Goal: Transaction & Acquisition: Purchase product/service

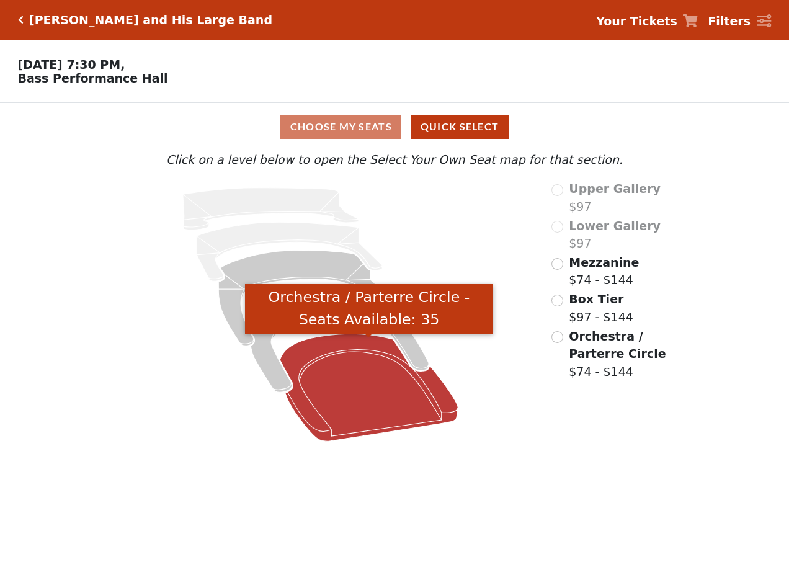
click at [368, 400] on icon "Orchestra / Parterre Circle - Seats Available: 35" at bounding box center [369, 387] width 178 height 107
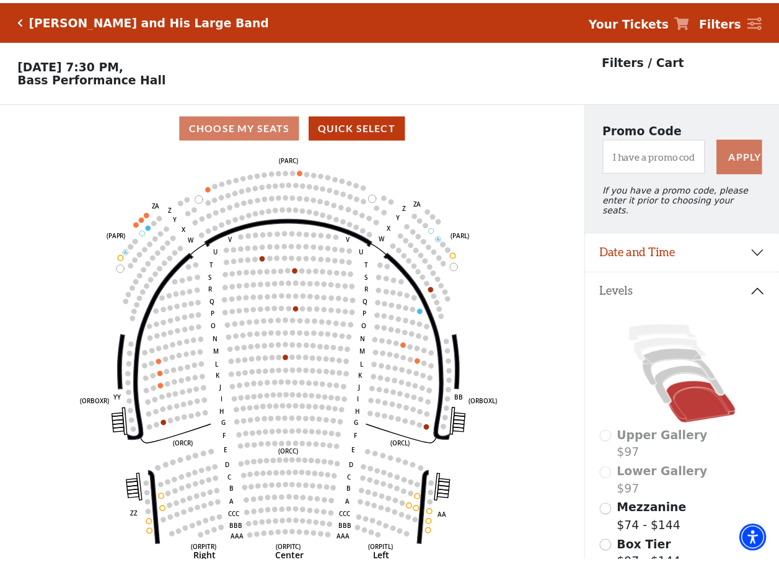
scroll to position [58, 0]
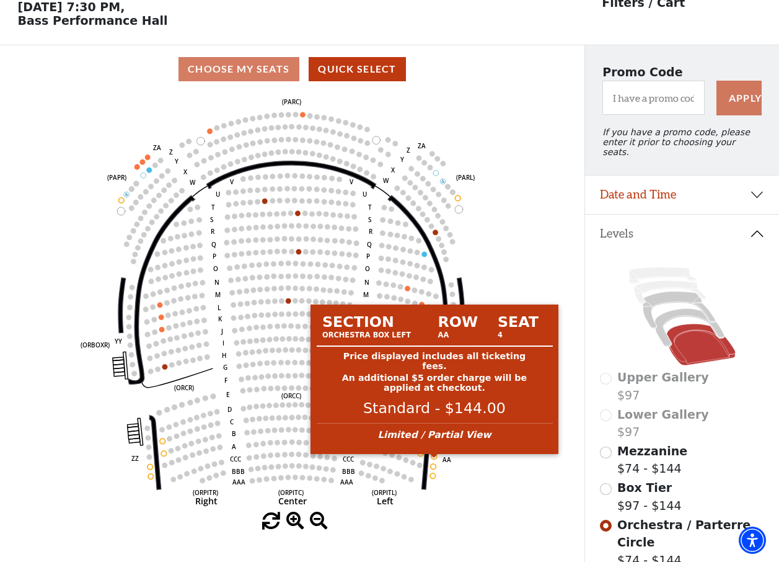
click at [435, 459] on circle at bounding box center [434, 457] width 6 height 6
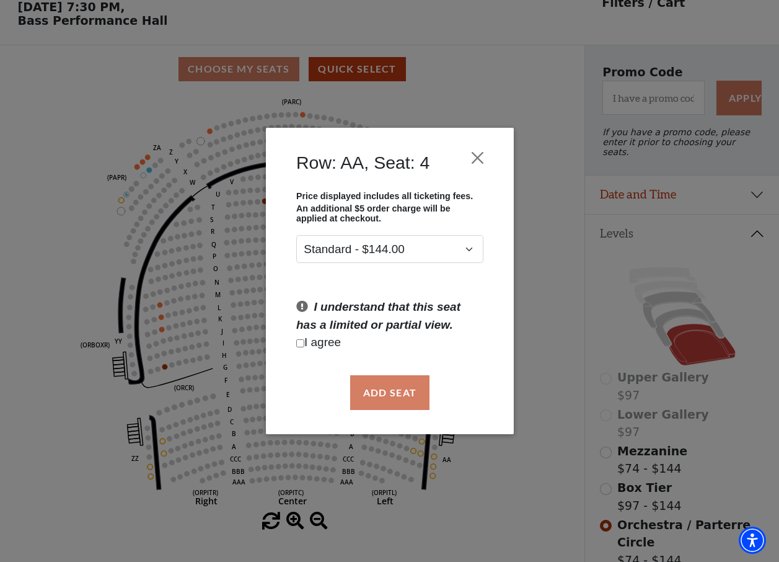
click at [299, 344] on input "Checkbox field" at bounding box center [300, 343] width 8 height 8
click at [298, 339] on input "Checkbox field" at bounding box center [300, 343] width 8 height 8
click at [299, 343] on input "Checkbox field" at bounding box center [300, 343] width 8 height 8
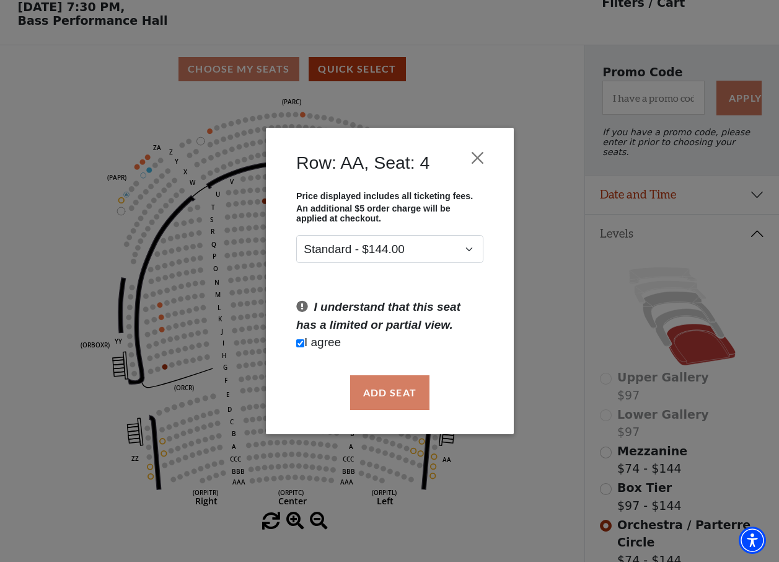
click at [299, 343] on input "Checkbox field" at bounding box center [300, 343] width 8 height 8
checkbox input "true"
click at [380, 391] on button "Add Seat" at bounding box center [389, 392] width 79 height 35
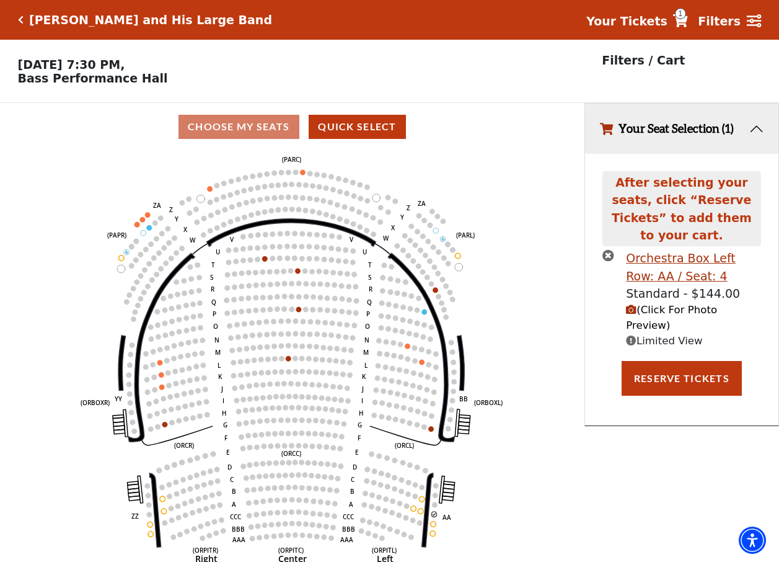
scroll to position [30, 0]
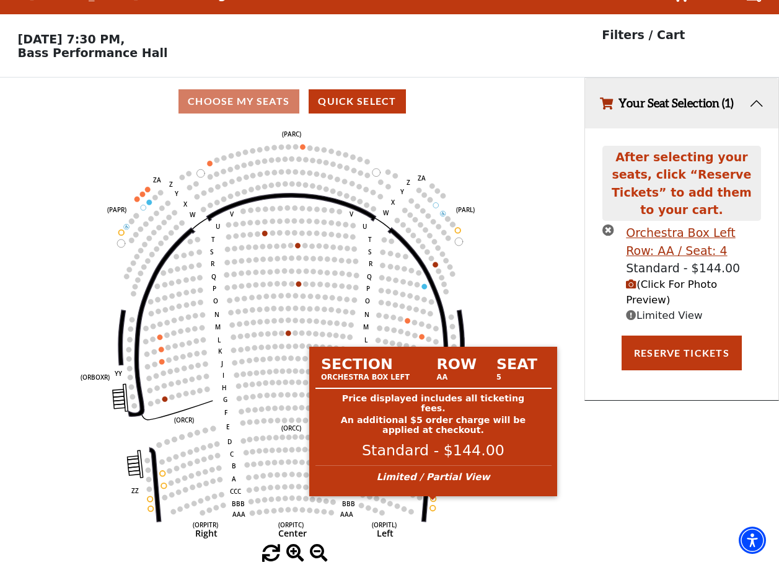
click at [433, 498] on circle at bounding box center [434, 499] width 6 height 6
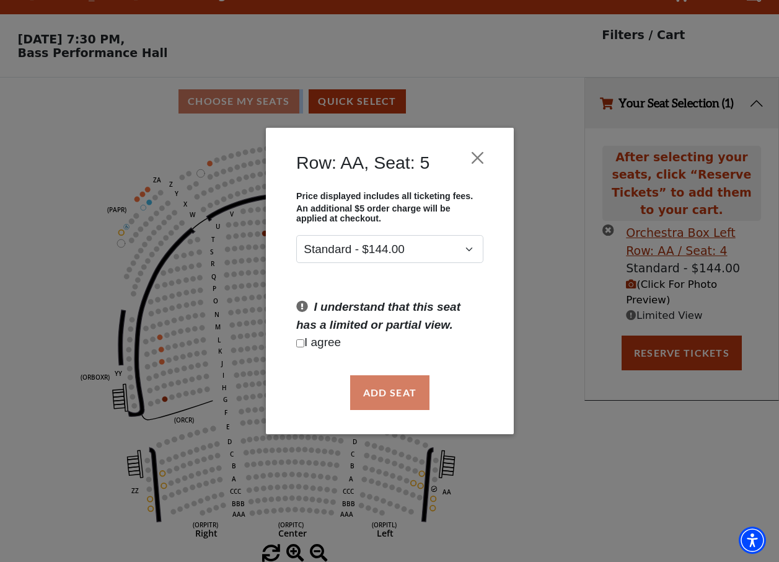
click at [299, 342] on input "Checkbox field" at bounding box center [300, 343] width 8 height 8
checkbox input "true"
click at [382, 393] on button "Add Seat" at bounding box center [389, 392] width 79 height 35
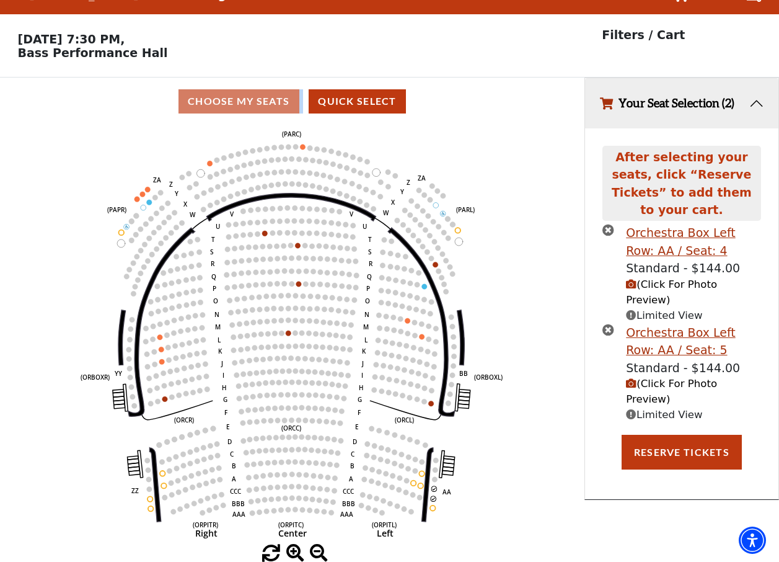
scroll to position [0, 0]
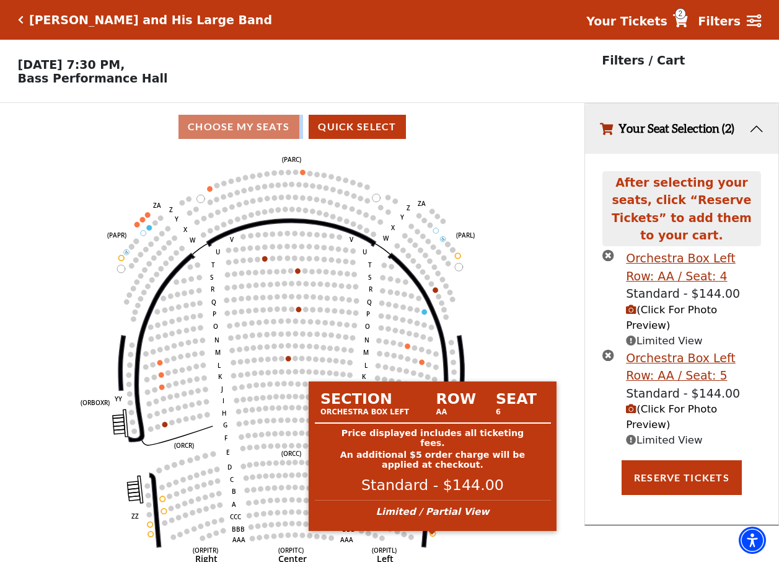
click at [432, 536] on circle at bounding box center [433, 534] width 6 height 6
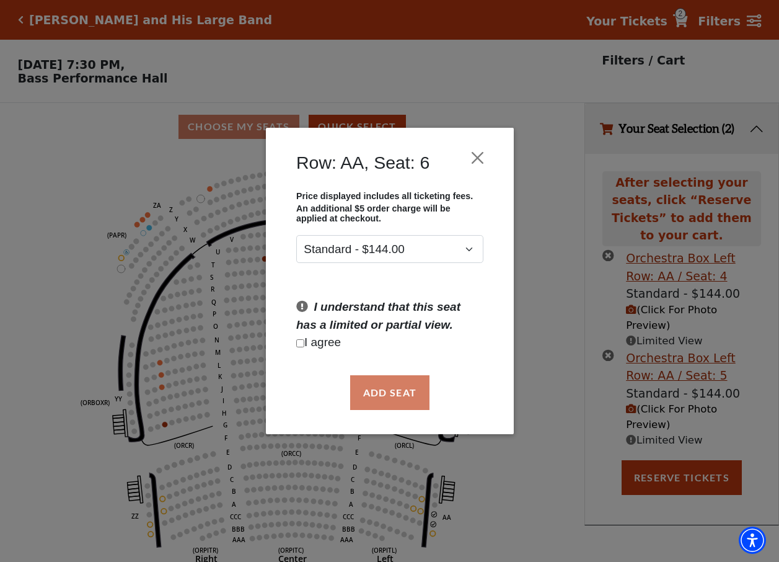
click at [299, 342] on input "Checkbox field" at bounding box center [300, 343] width 8 height 8
checkbox input "true"
click at [385, 399] on button "Add Seat" at bounding box center [389, 392] width 79 height 35
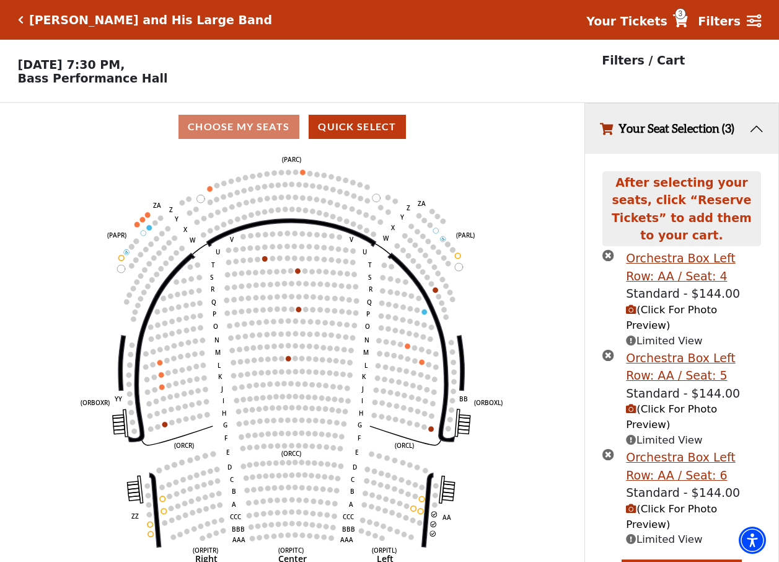
scroll to position [30, 0]
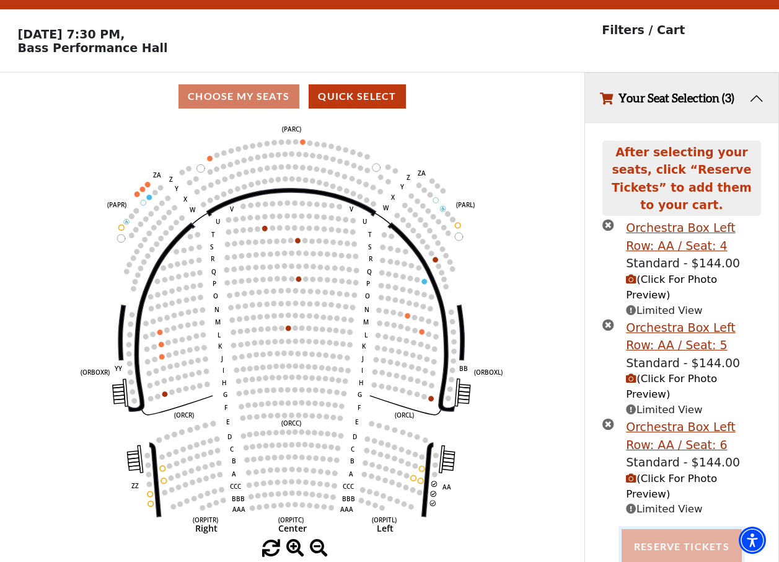
click at [669, 529] on button "Reserve Tickets" at bounding box center [682, 546] width 120 height 35
click at [669, 529] on div "Reserving Seats ..." at bounding box center [682, 546] width 176 height 35
click at [666, 273] on span "(Click For Photo Preview)" at bounding box center [671, 286] width 91 height 27
click at [666, 265] on div "After selecting your seats, click “Reserve Tickets” to add them to your cart. O…" at bounding box center [681, 432] width 193 height 619
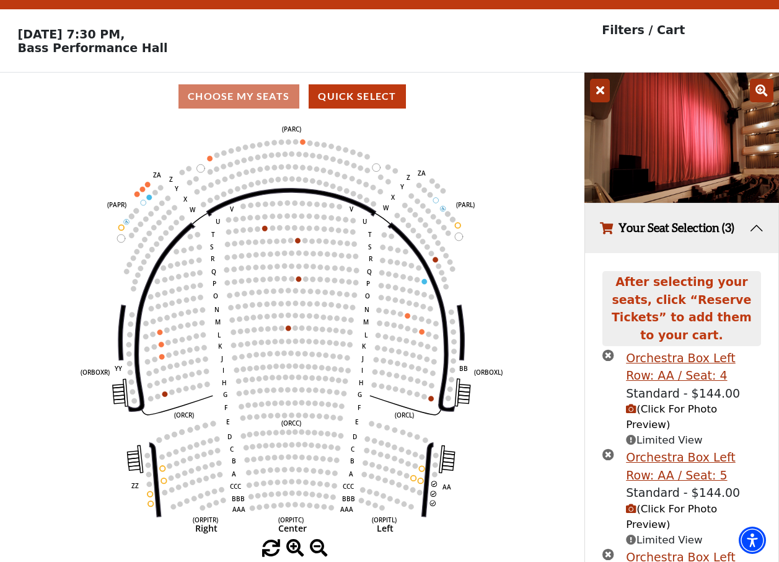
click at [601, 97] on icon at bounding box center [600, 91] width 20 height 24
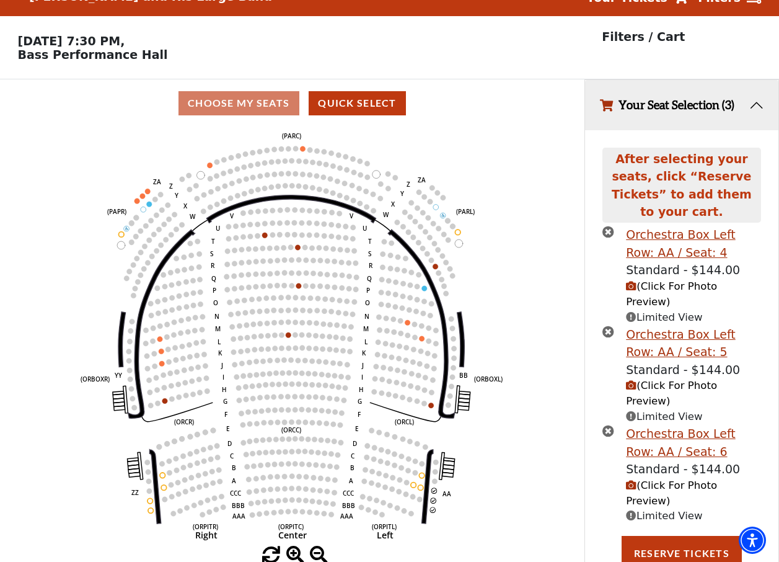
scroll to position [0, 0]
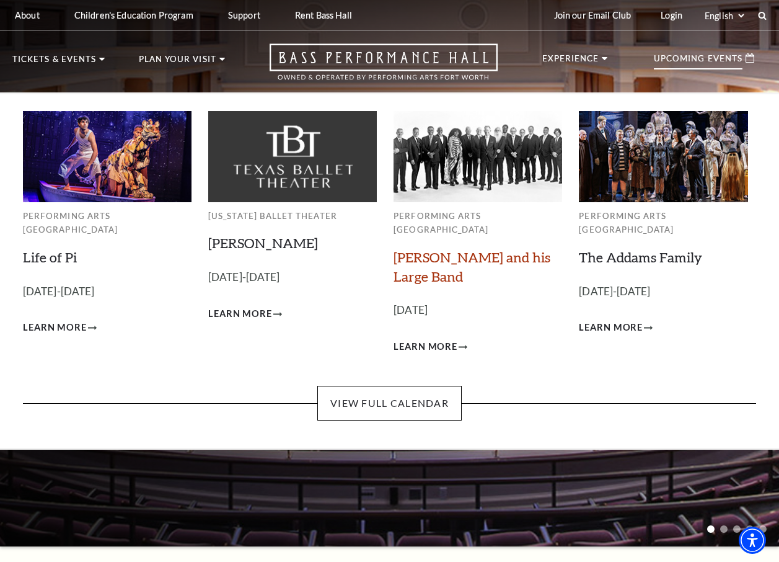
click at [456, 249] on link "[PERSON_NAME] and his Large Band" at bounding box center [472, 267] width 157 height 36
